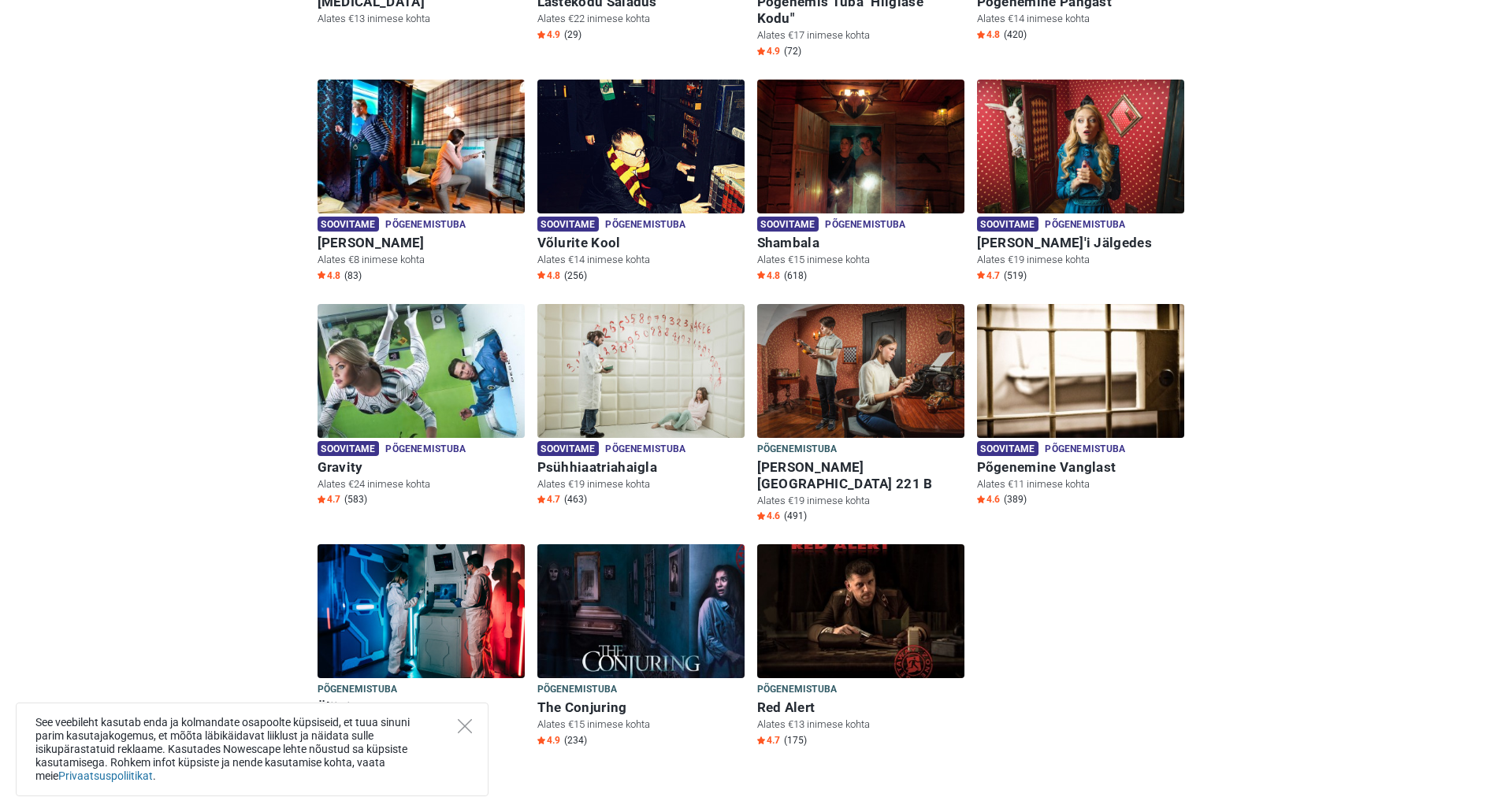
scroll to position [473, 0]
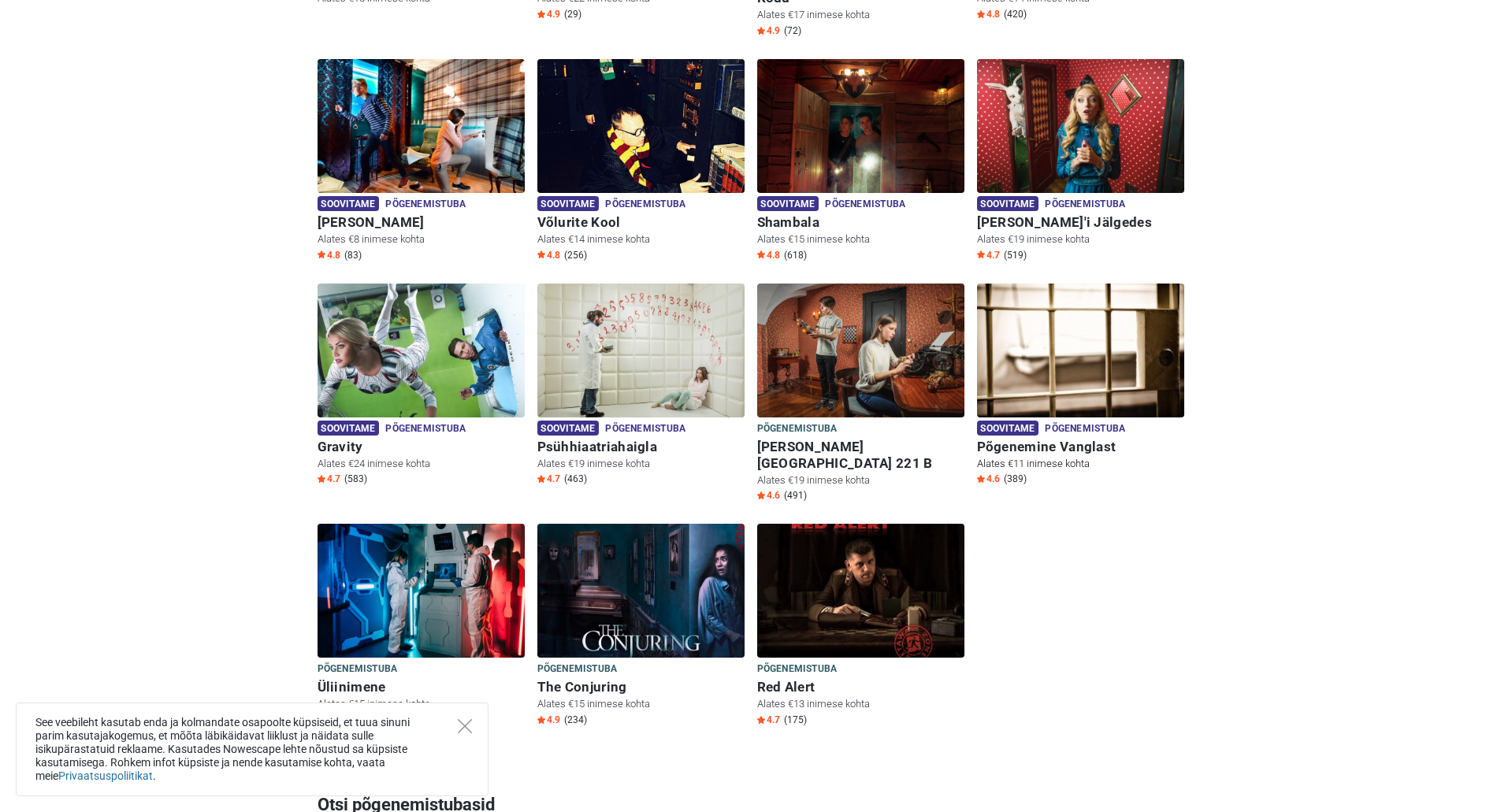
click at [1067, 371] on img at bounding box center [1080, 350] width 207 height 134
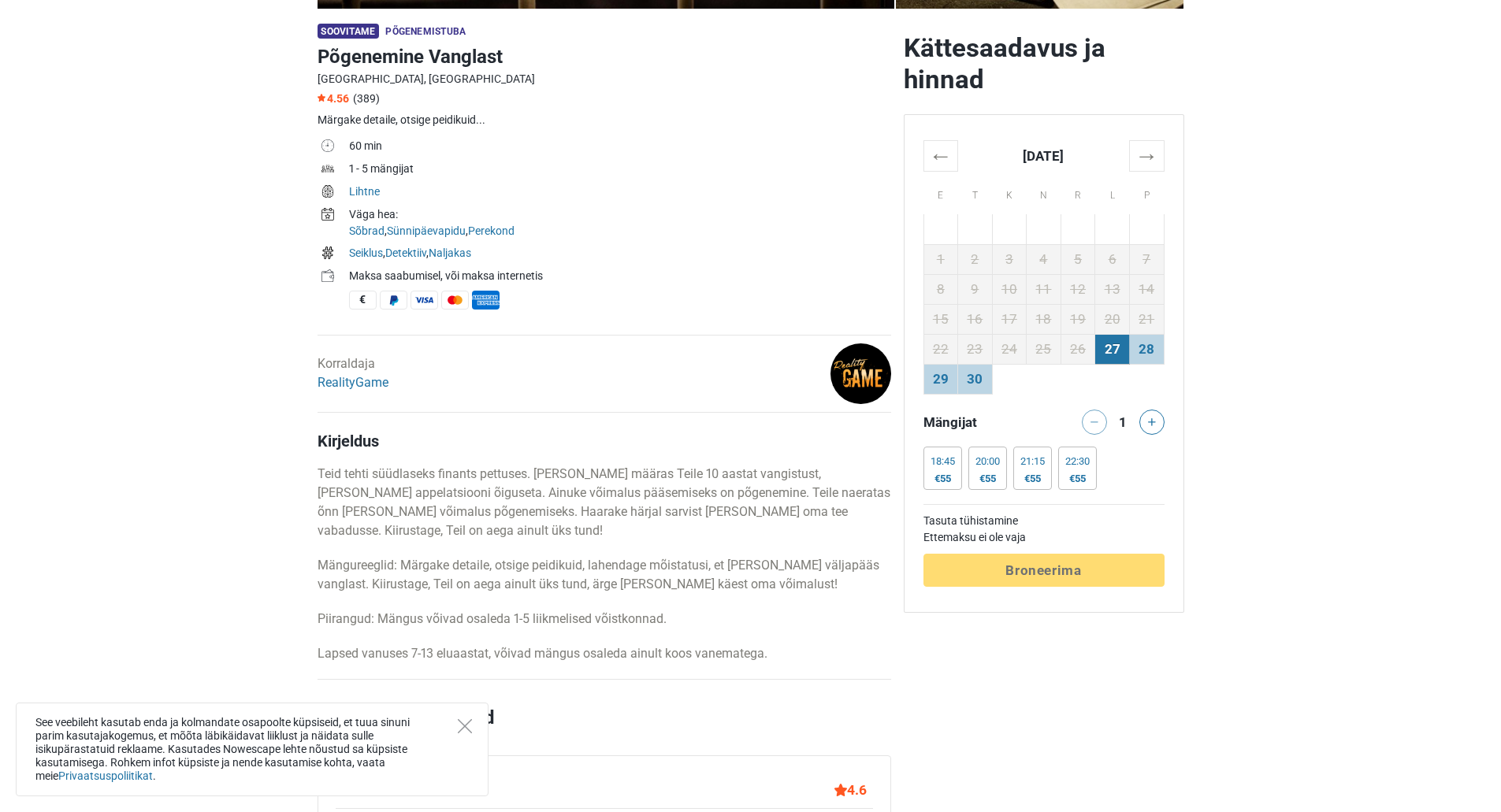
scroll to position [473, 0]
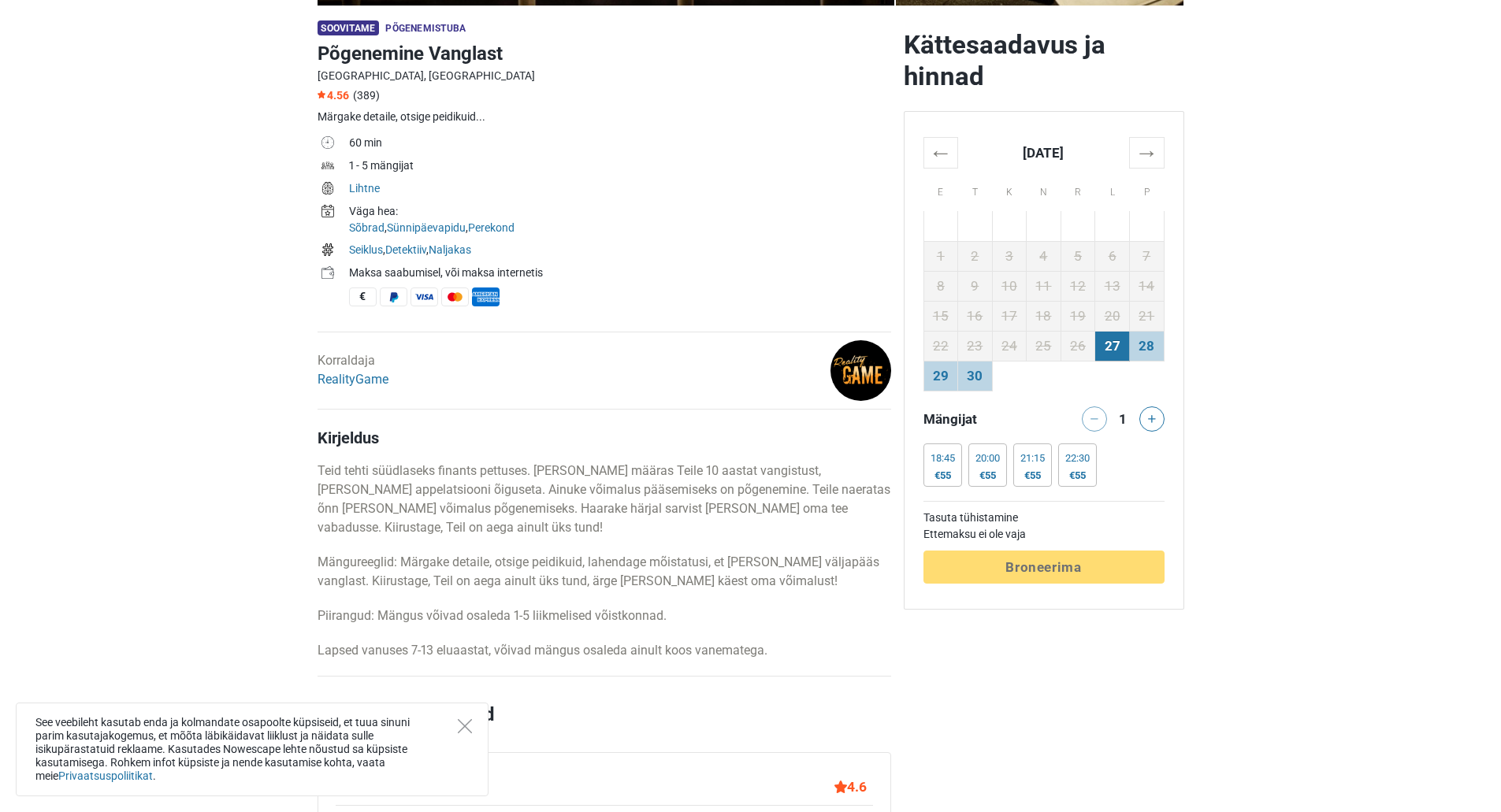
click at [361, 370] on div "Korraldaja RealityGame" at bounding box center [353, 370] width 71 height 38
click at [345, 383] on link "RealityGame" at bounding box center [353, 379] width 71 height 15
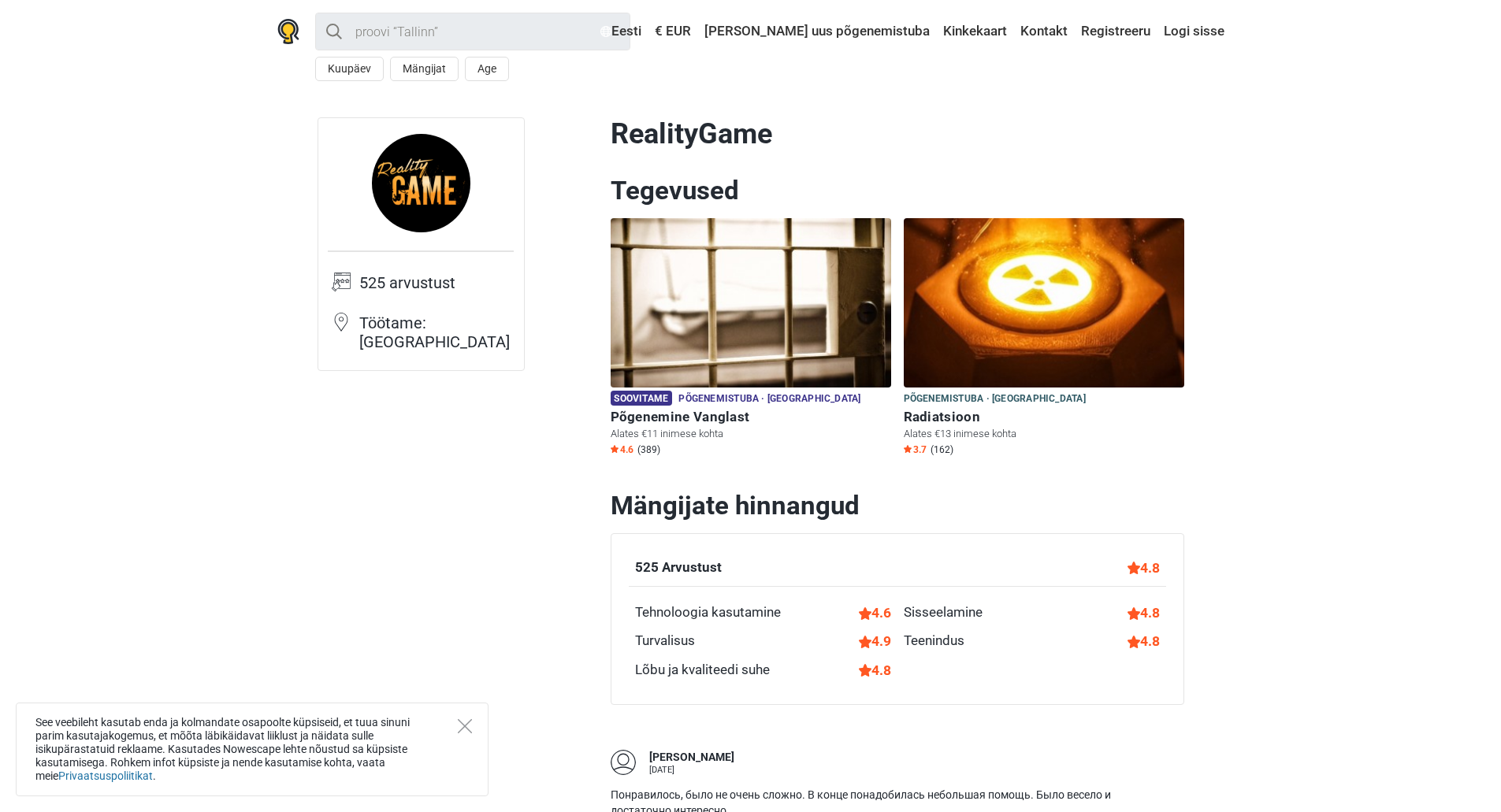
click at [392, 186] on img at bounding box center [421, 183] width 98 height 98
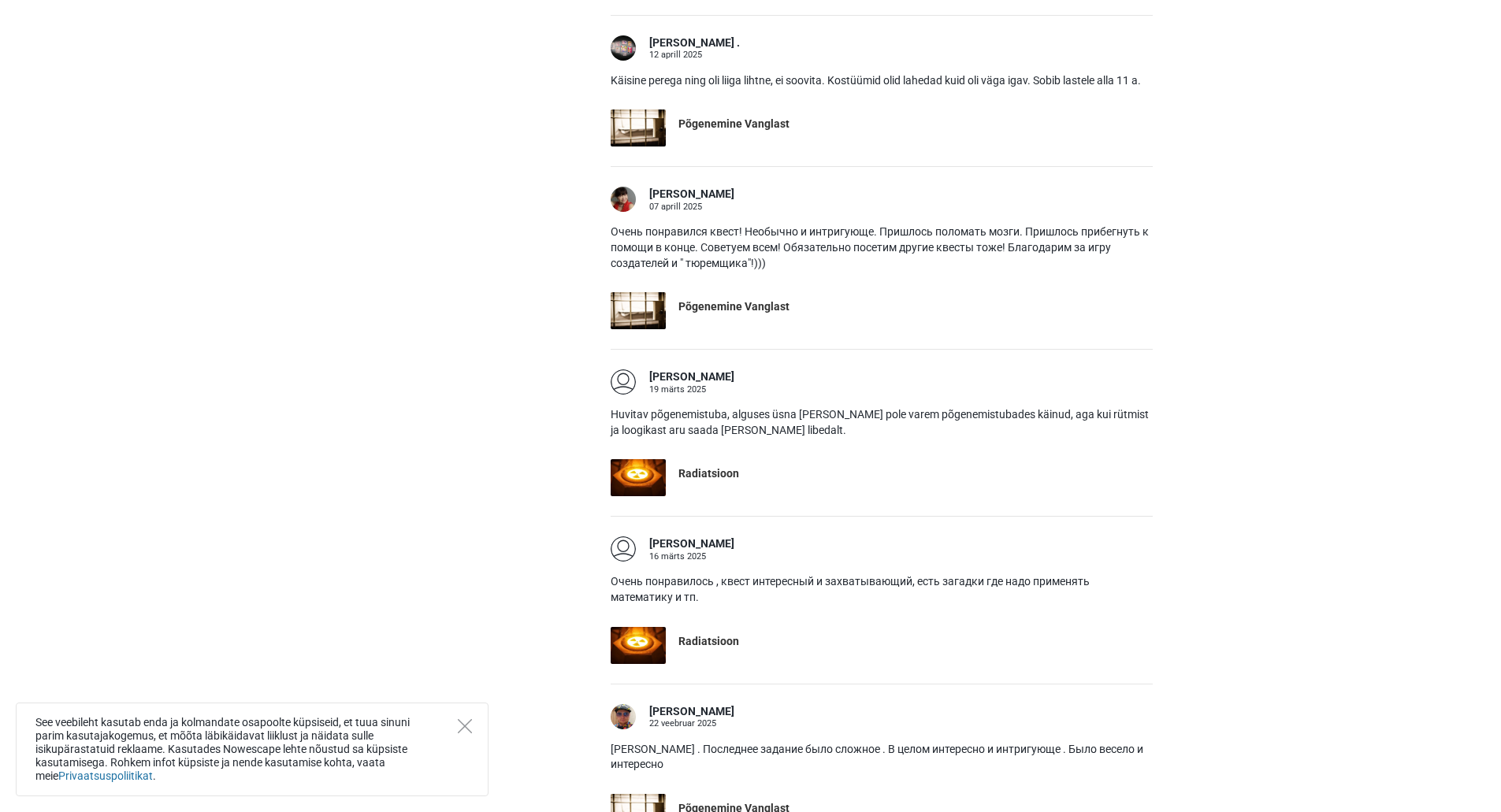
scroll to position [2048, 0]
